Goal: Task Accomplishment & Management: Use online tool/utility

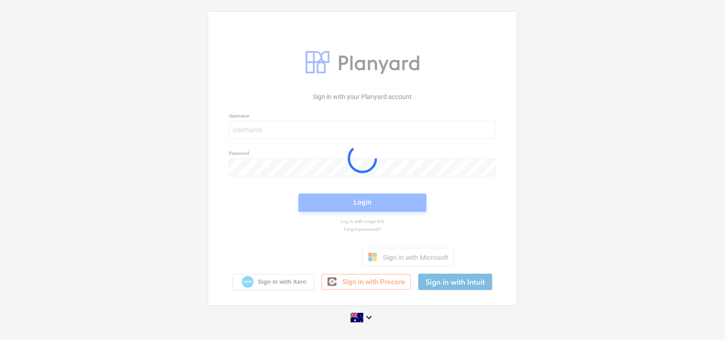
click at [287, 128] on div at bounding box center [362, 159] width 308 height 294
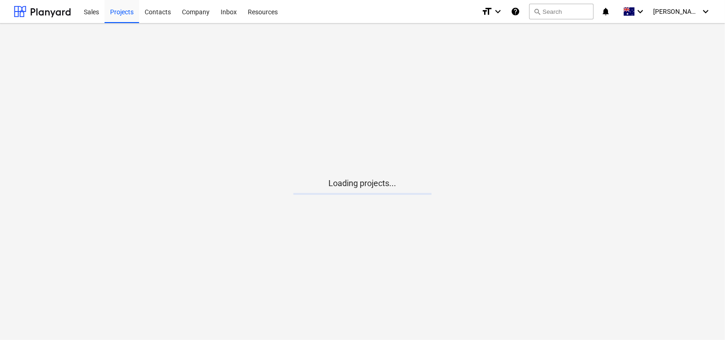
click at [309, 122] on main "Loading projects..." at bounding box center [362, 181] width 725 height 316
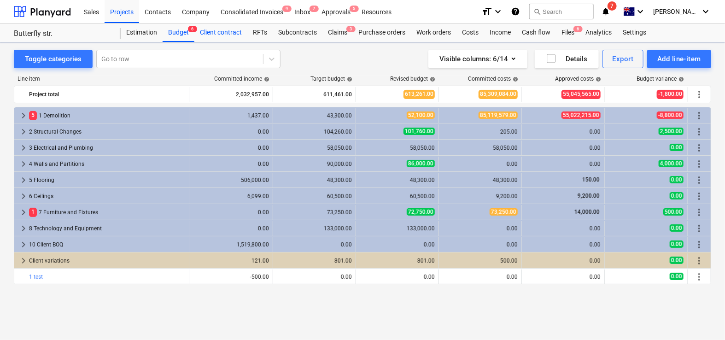
click at [221, 38] on div "Client contract" at bounding box center [220, 32] width 53 height 18
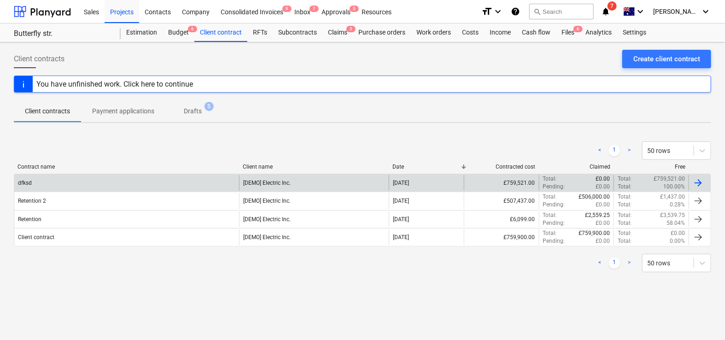
click at [111, 178] on div "dfksd" at bounding box center [126, 183] width 225 height 16
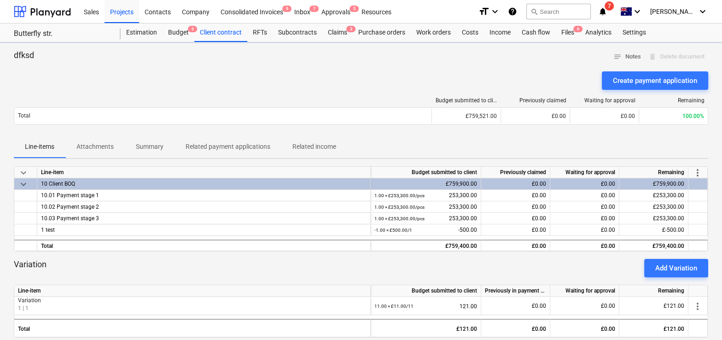
scroll to position [195, 0]
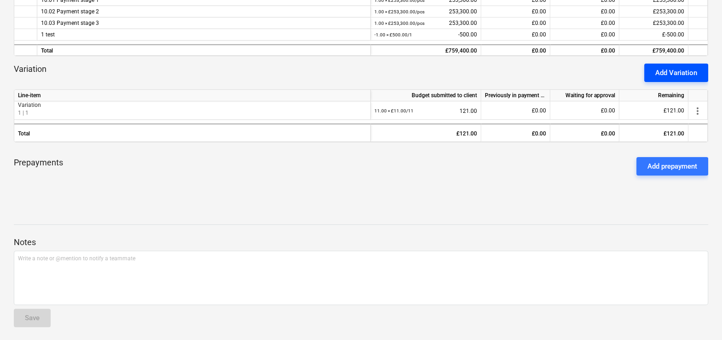
click at [666, 69] on div "Add Variation" at bounding box center [676, 73] width 42 height 12
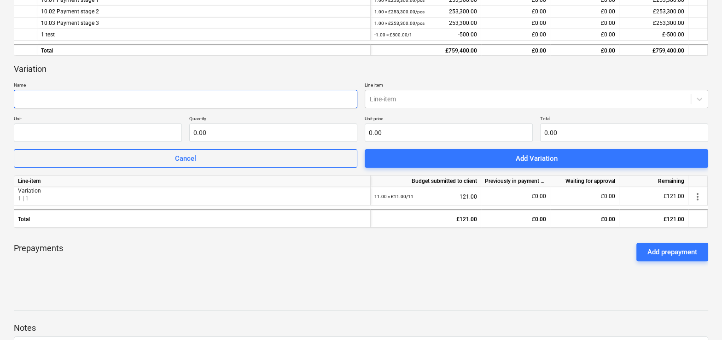
click at [285, 105] on input "text" at bounding box center [185, 99] width 343 height 18
click at [338, 105] on input "1" at bounding box center [185, 99] width 343 height 18
type input "1"
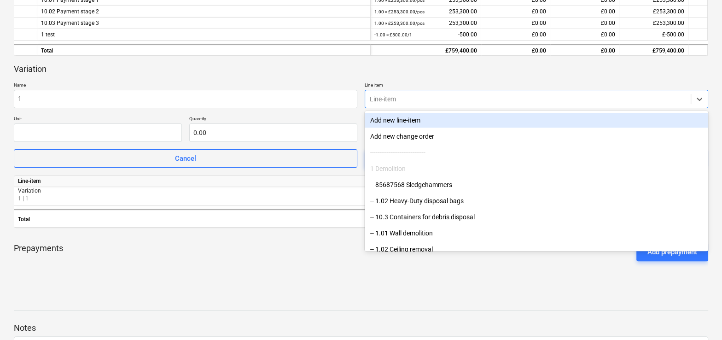
click at [384, 104] on div "Line-item" at bounding box center [536, 99] width 343 height 18
click at [378, 122] on div "Add new line-item" at bounding box center [536, 120] width 343 height 15
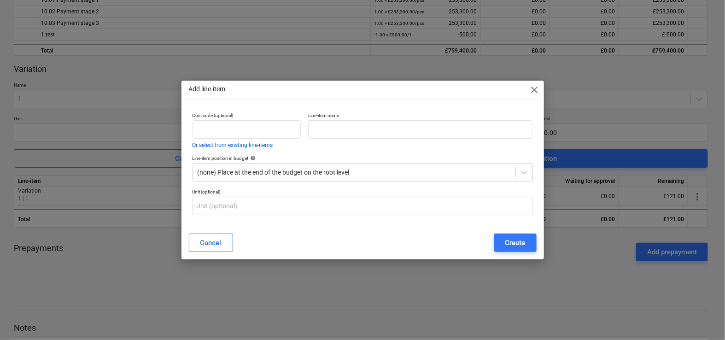
click at [530, 95] on div "Add line-item close" at bounding box center [362, 90] width 362 height 18
click at [535, 89] on span "close" at bounding box center [534, 89] width 11 height 11
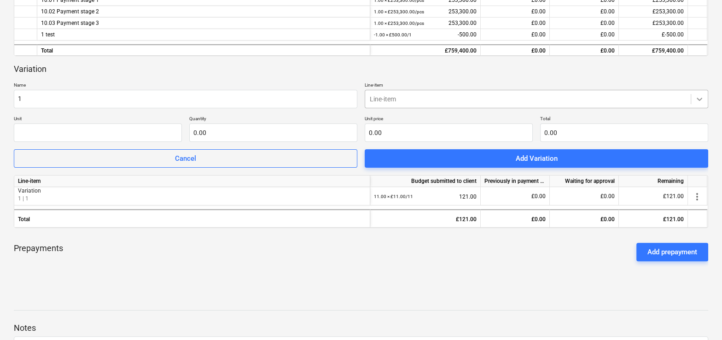
click at [692, 101] on div at bounding box center [699, 99] width 17 height 17
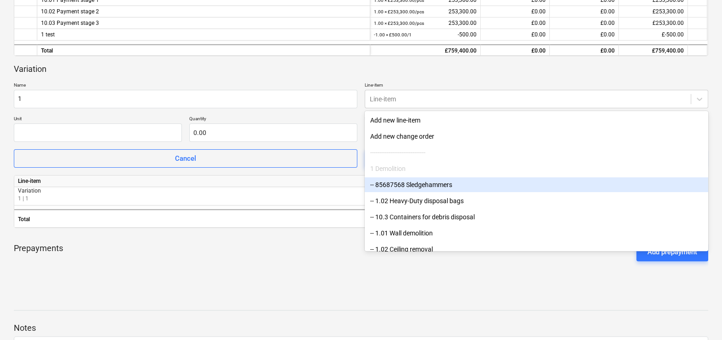
click at [435, 187] on div "-- 85687568 Sledgehammers" at bounding box center [536, 184] width 343 height 15
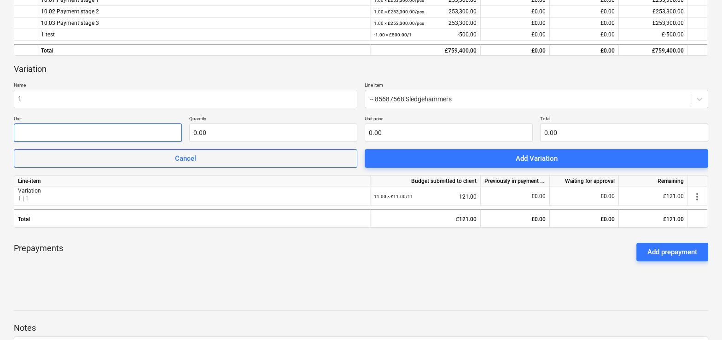
click at [144, 137] on input "text" at bounding box center [98, 132] width 168 height 18
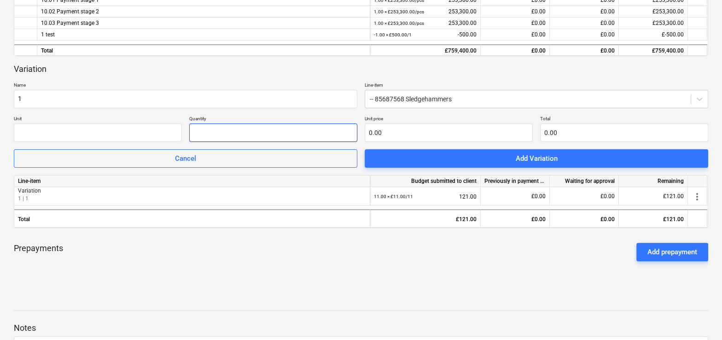
click at [216, 135] on input "text" at bounding box center [273, 132] width 168 height 18
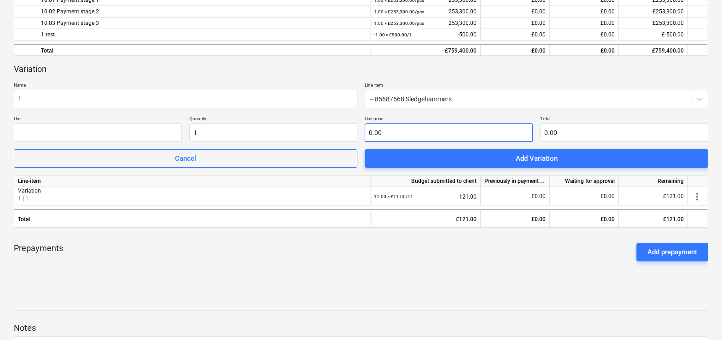
type input "1.00"
click at [376, 133] on input "text" at bounding box center [449, 132] width 168 height 18
type input "2"
type input "2.00"
type input "20"
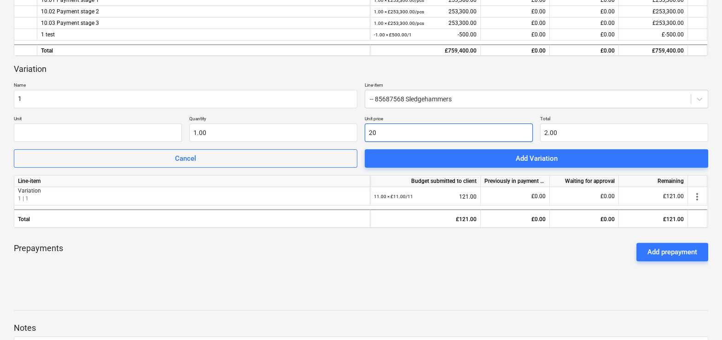
type input "20.00"
click at [435, 282] on div "keyboard_arrow_down Line-item Budget submitted to client Previously claimed Wai…" at bounding box center [361, 131] width 694 height 320
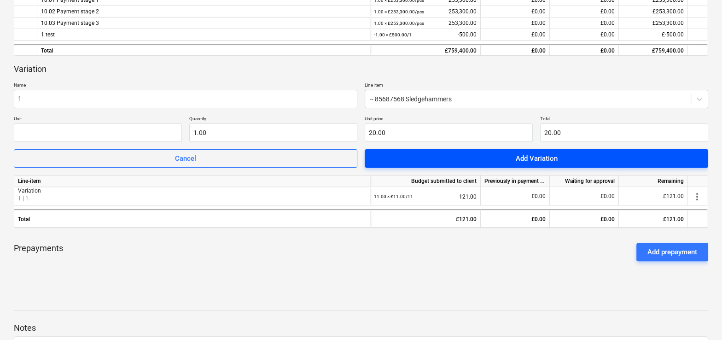
click at [427, 161] on span "Add Variation" at bounding box center [536, 158] width 321 height 12
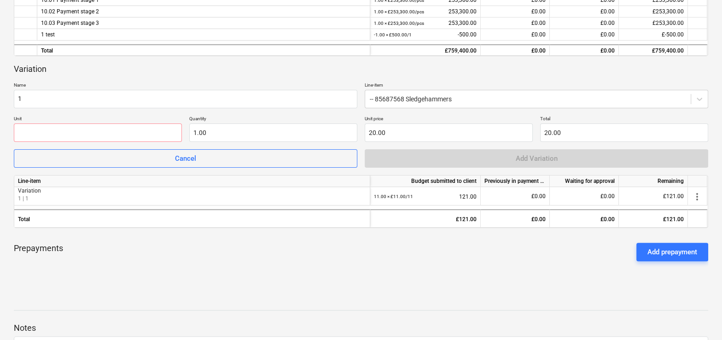
click at [137, 116] on p "Unit" at bounding box center [98, 120] width 168 height 8
click at [134, 121] on p "Unit" at bounding box center [98, 120] width 168 height 8
click at [134, 127] on input "text" at bounding box center [98, 132] width 168 height 18
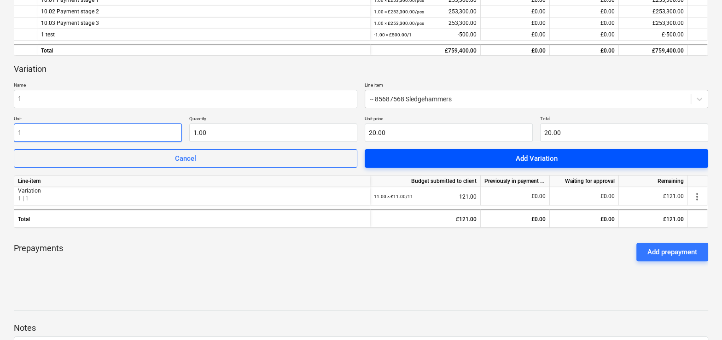
type input "1"
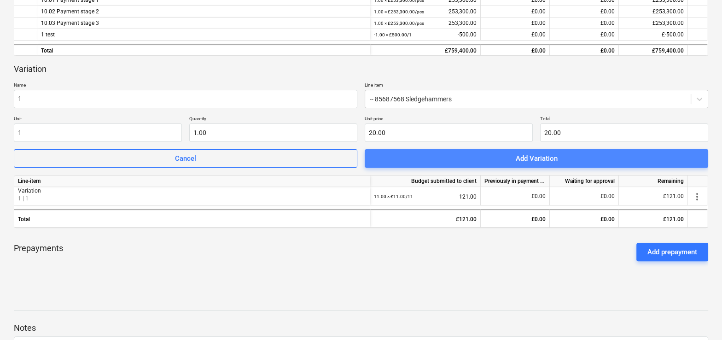
click at [445, 156] on span "Add Variation" at bounding box center [536, 158] width 321 height 12
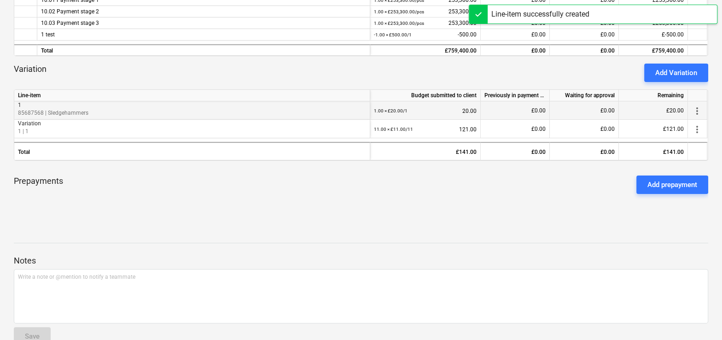
click at [692, 111] on span "more_vert" at bounding box center [697, 110] width 11 height 11
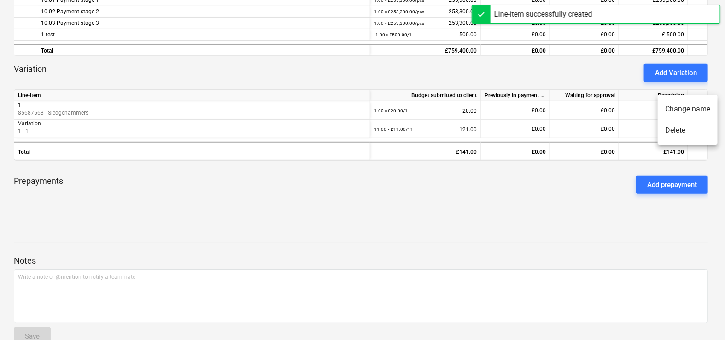
click at [556, 211] on div at bounding box center [362, 170] width 725 height 340
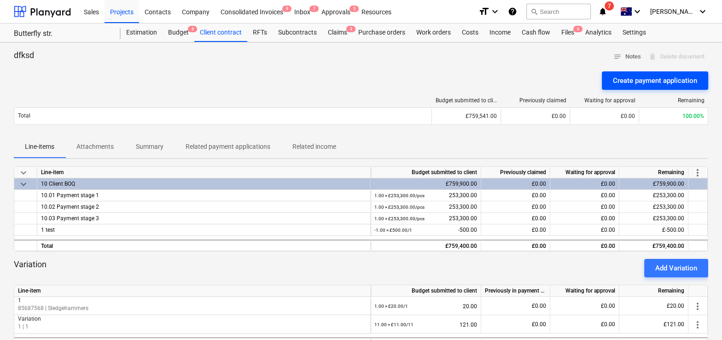
click at [633, 75] on div "Create payment application" at bounding box center [655, 81] width 84 height 12
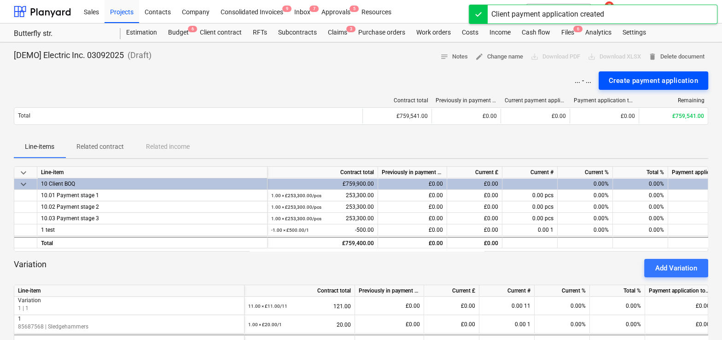
click at [624, 77] on div "Create payment application" at bounding box center [653, 81] width 89 height 12
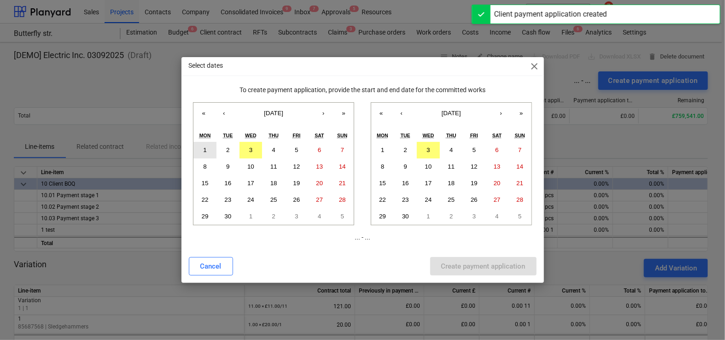
click at [200, 153] on button "1" at bounding box center [204, 150] width 23 height 17
click at [398, 212] on button "30" at bounding box center [405, 216] width 23 height 17
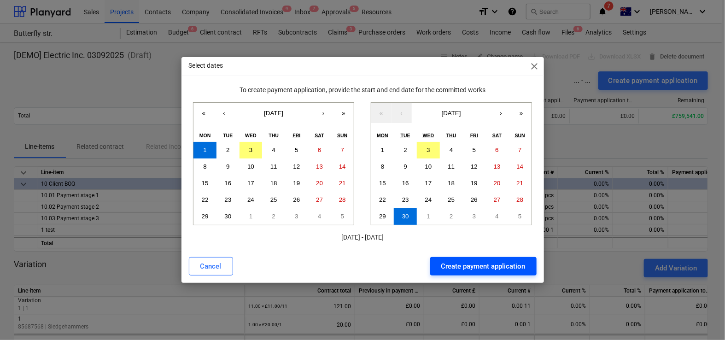
click at [454, 268] on div "Create payment application" at bounding box center [483, 266] width 84 height 12
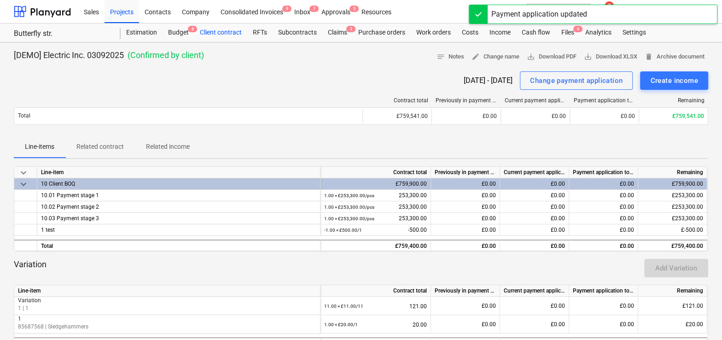
click at [223, 30] on div "Client contract" at bounding box center [220, 32] width 53 height 18
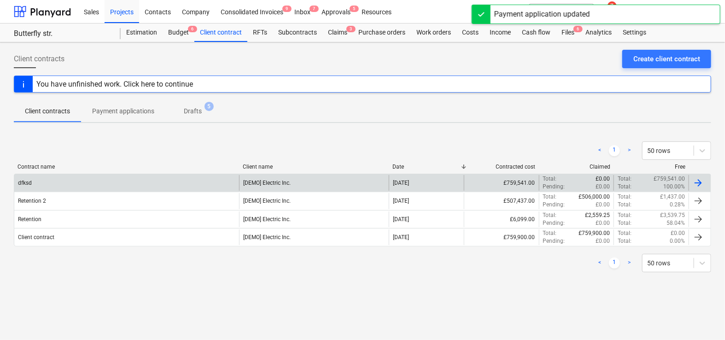
click at [199, 180] on div "dfksd" at bounding box center [126, 183] width 225 height 16
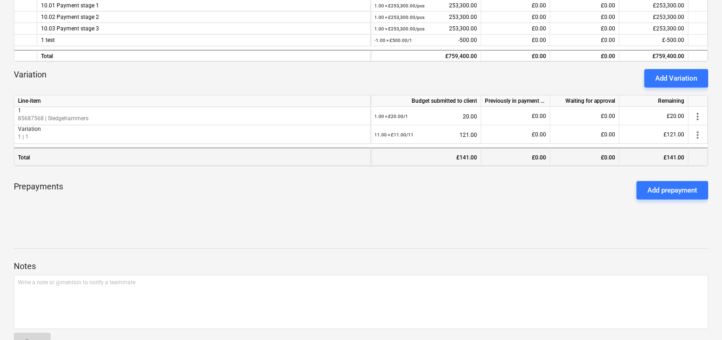
scroll to position [186, 0]
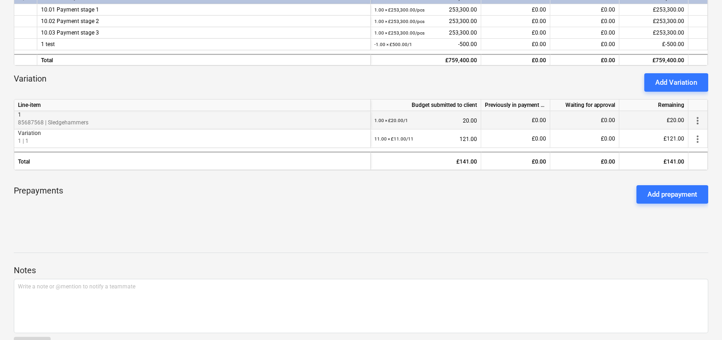
click at [695, 118] on span "more_vert" at bounding box center [697, 120] width 11 height 11
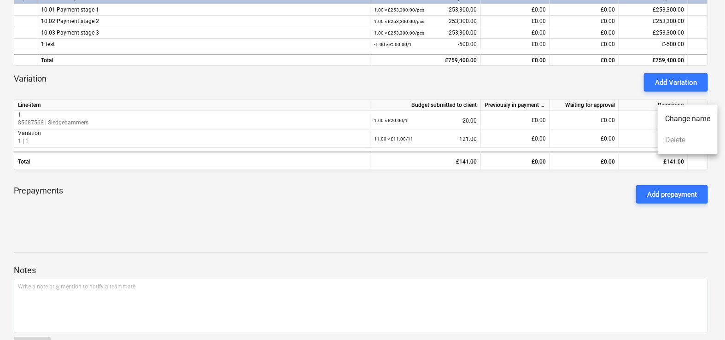
click at [685, 144] on ul "Change name Delete" at bounding box center [687, 130] width 60 height 50
click at [502, 83] on div at bounding box center [362, 170] width 725 height 340
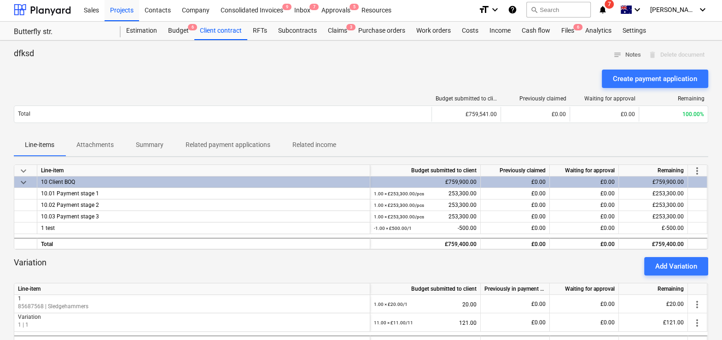
scroll to position [0, 0]
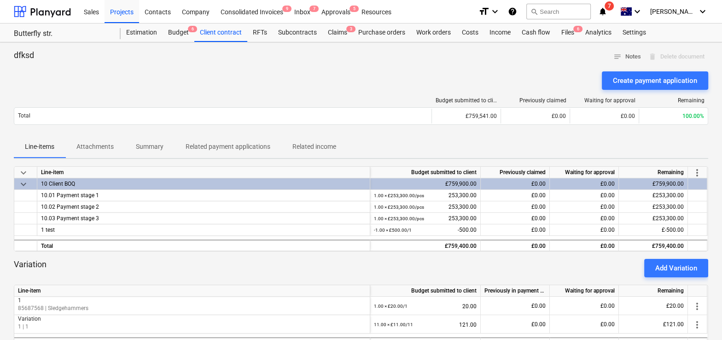
click at [329, 42] on div "dfksd notes Notes delete Delete document Create payment application Budget subm…" at bounding box center [361, 298] width 722 height 513
click at [331, 39] on div "Claims 3" at bounding box center [337, 32] width 30 height 18
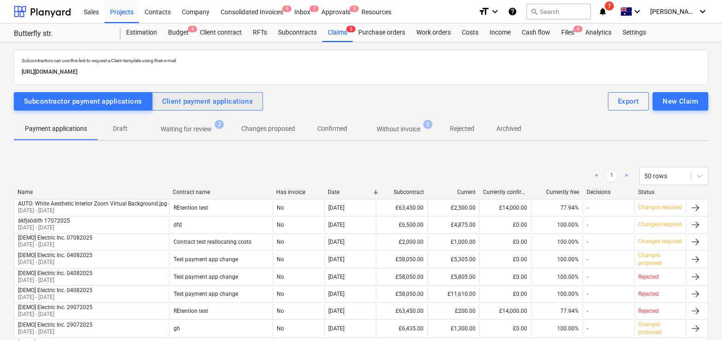
click at [203, 105] on div "Client payment applications" at bounding box center [207, 101] width 91 height 12
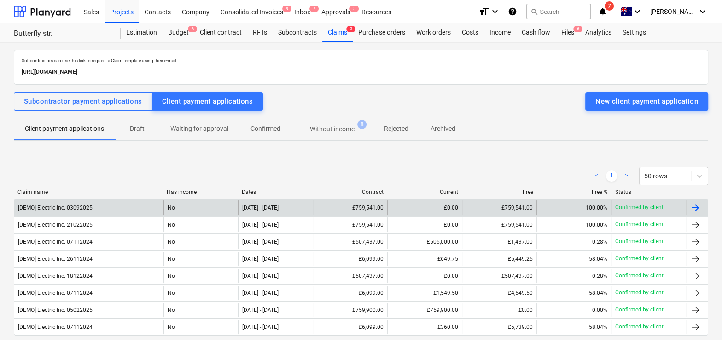
click at [153, 207] on div "[DEMO] Electric Inc. 03092025" at bounding box center [88, 207] width 149 height 15
